Goal: Task Accomplishment & Management: Complete application form

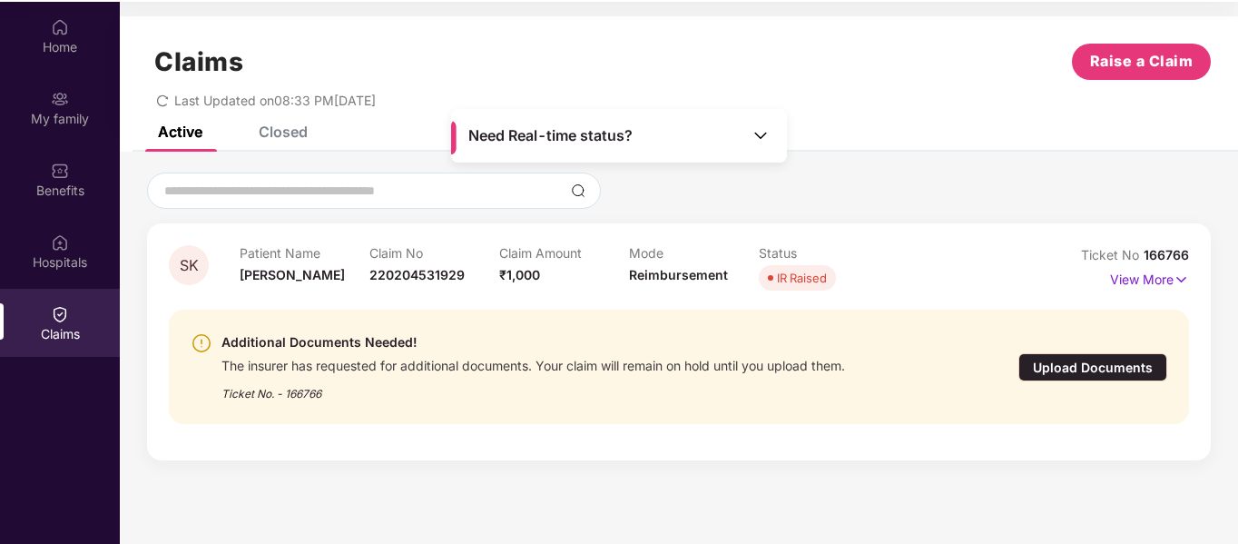
scroll to position [102, 0]
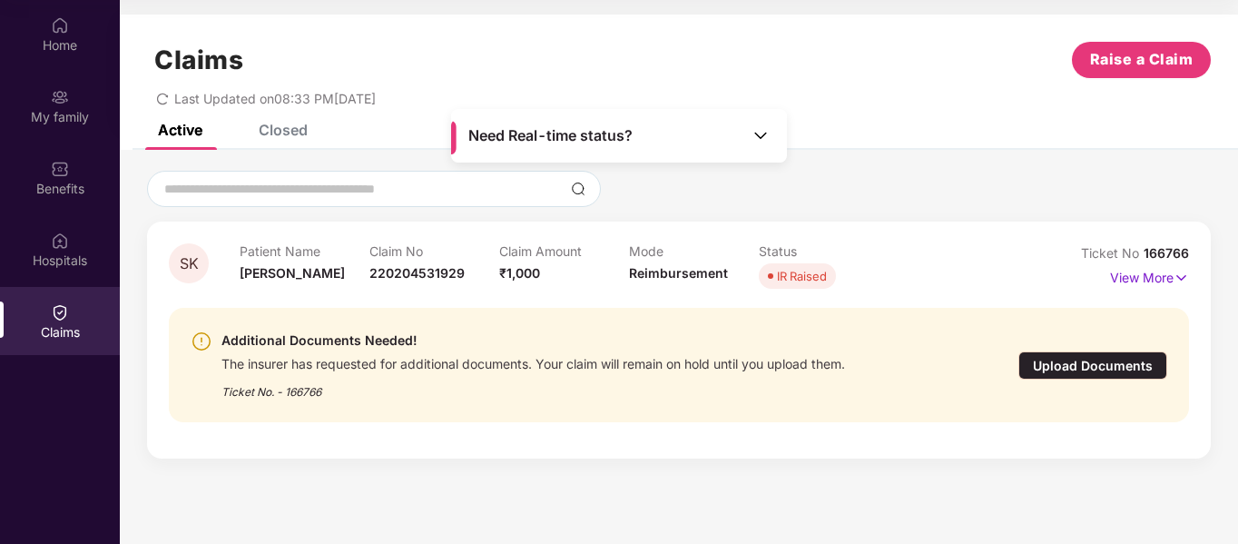
click at [760, 134] on img at bounding box center [761, 135] width 18 height 18
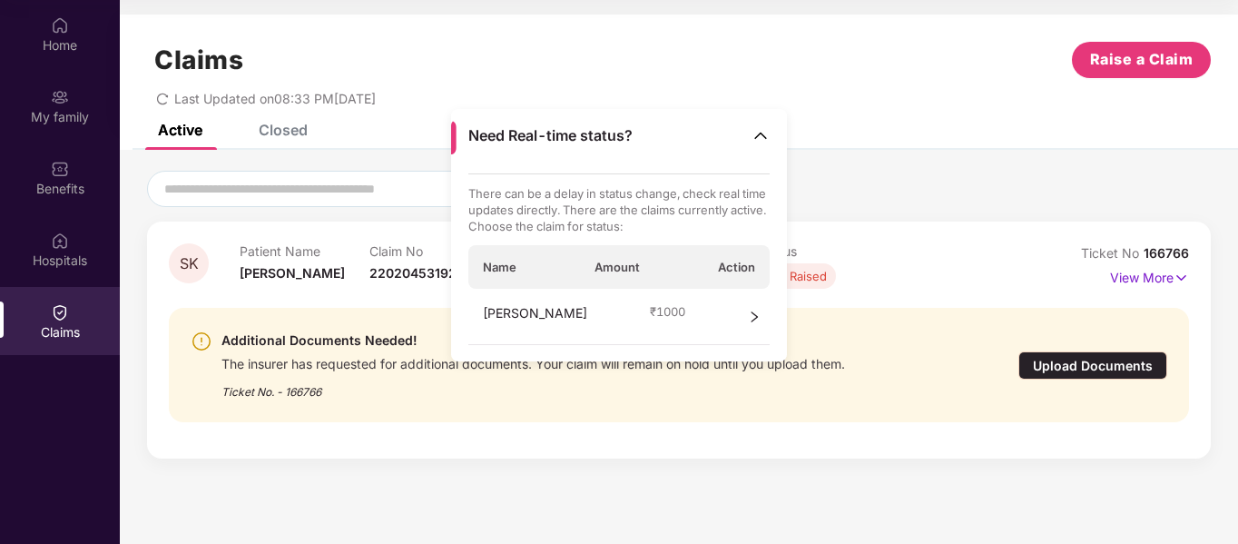
click at [1071, 363] on div "Upload Documents" at bounding box center [1093, 365] width 149 height 28
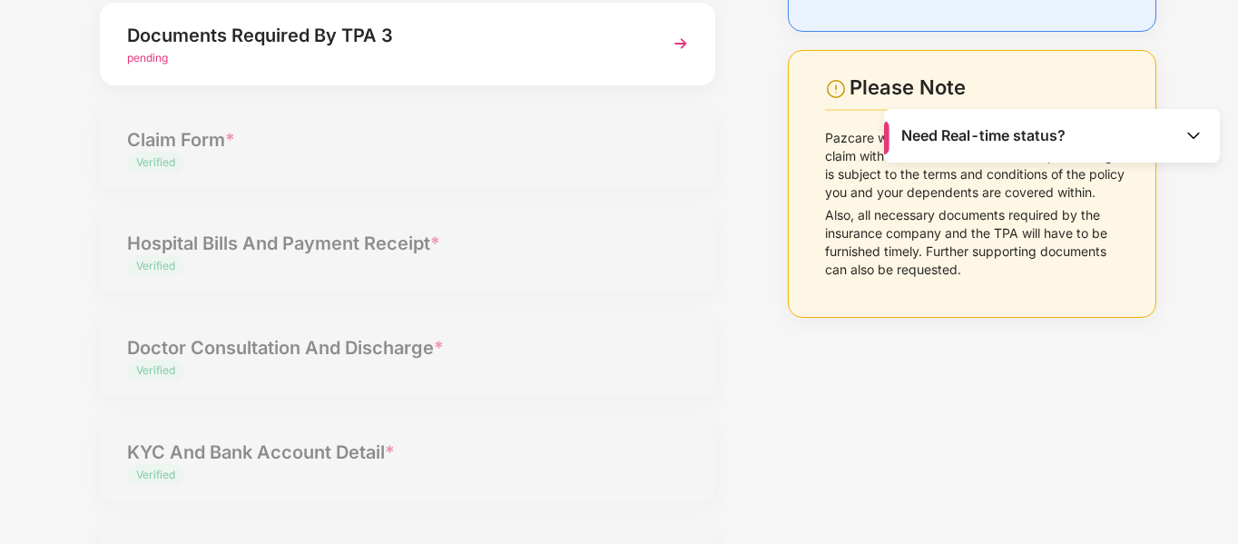
scroll to position [437, 0]
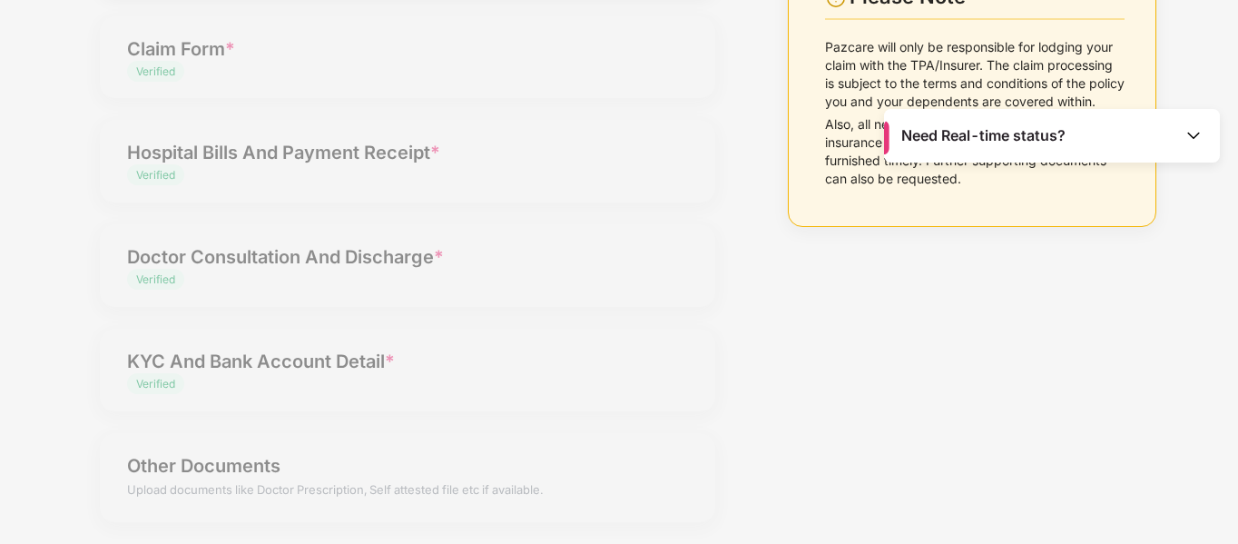
click at [1195, 134] on img at bounding box center [1194, 135] width 18 height 18
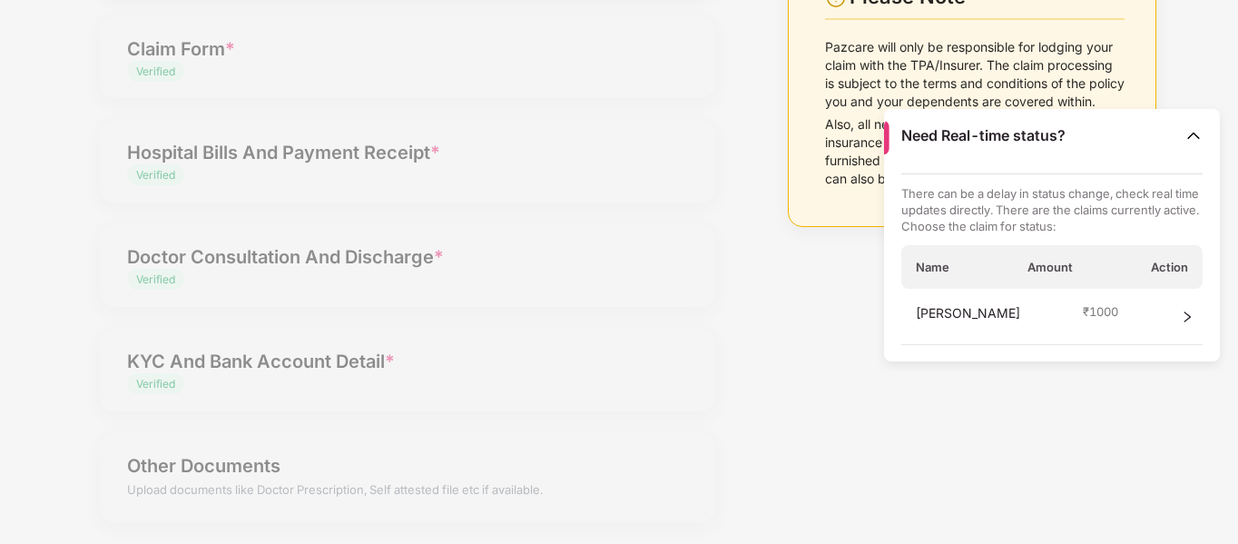
click at [492, 348] on div "Upload Documents- Completion Status 0% Documents Required By TPA Uploaded Docum…" at bounding box center [408, 96] width 652 height 895
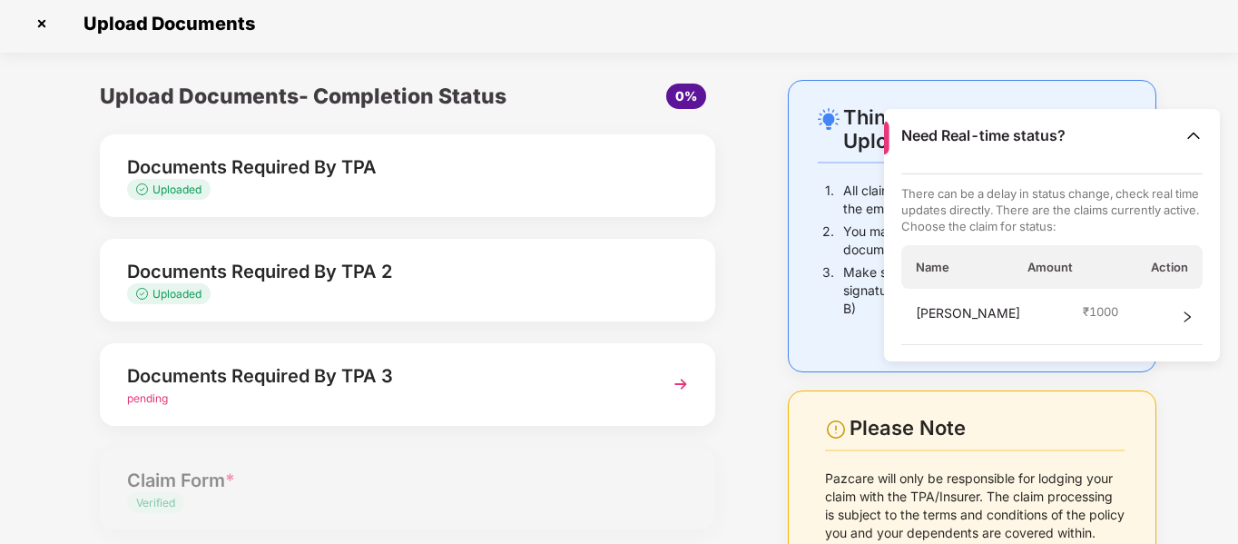
scroll to position [0, 0]
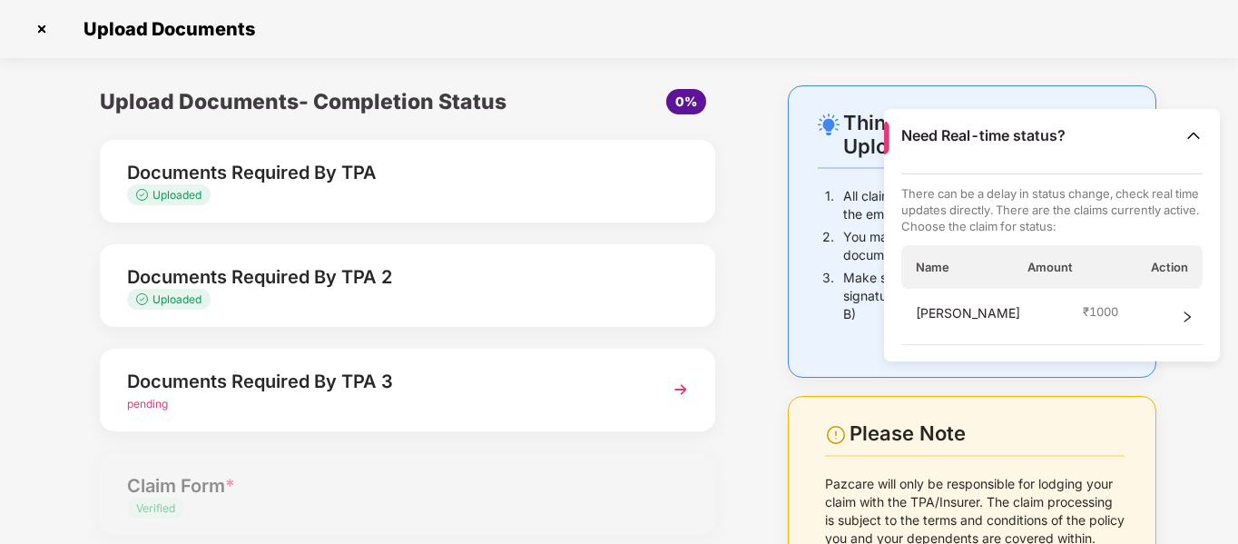
click at [684, 385] on img at bounding box center [680, 389] width 33 height 33
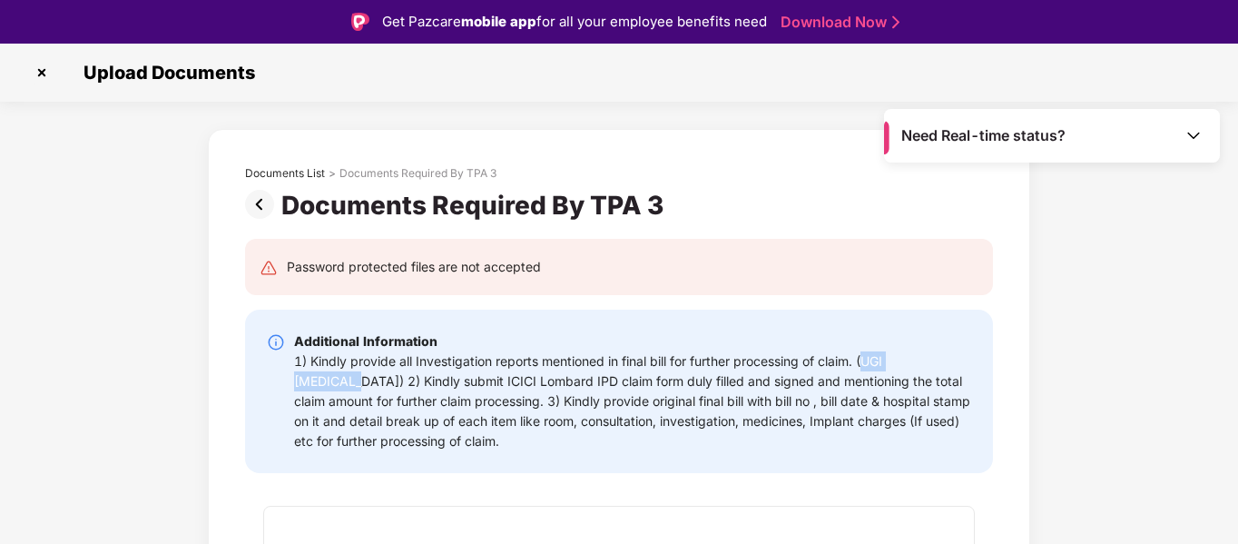
drag, startPoint x: 960, startPoint y: 359, endPoint x: 869, endPoint y: 363, distance: 90.9
click at [869, 363] on div "1) Kindly provide all Investigation reports mentioned in final bill for further…" at bounding box center [632, 401] width 677 height 100
copy div "UGI [MEDICAL_DATA]"
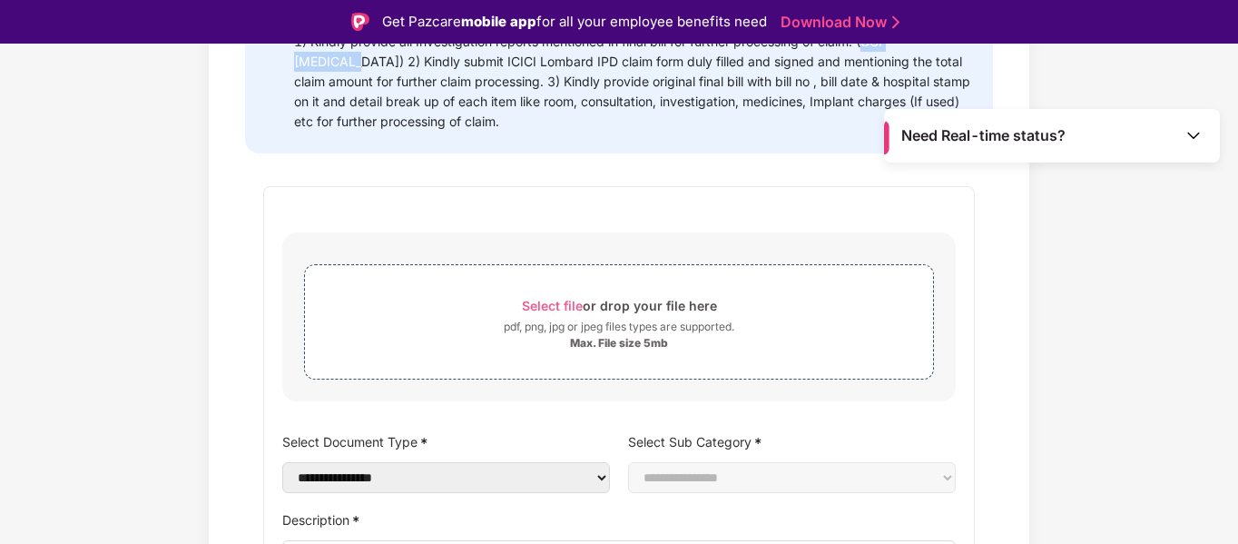
scroll to position [374, 0]
